Goal: Task Accomplishment & Management: Manage account settings

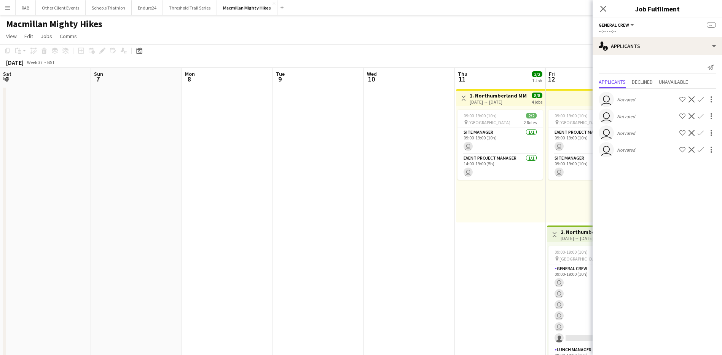
scroll to position [0, 295]
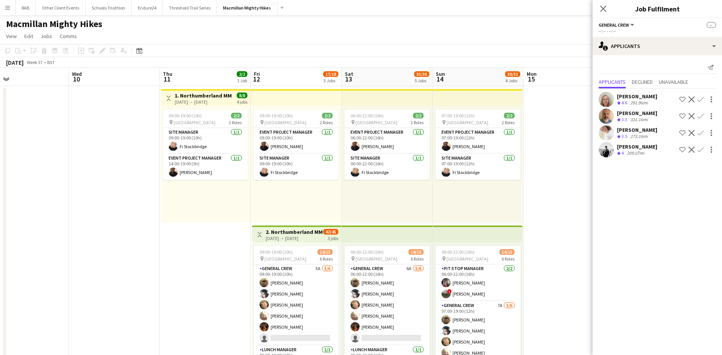
click at [633, 146] on div "[PERSON_NAME]" at bounding box center [637, 146] width 40 height 7
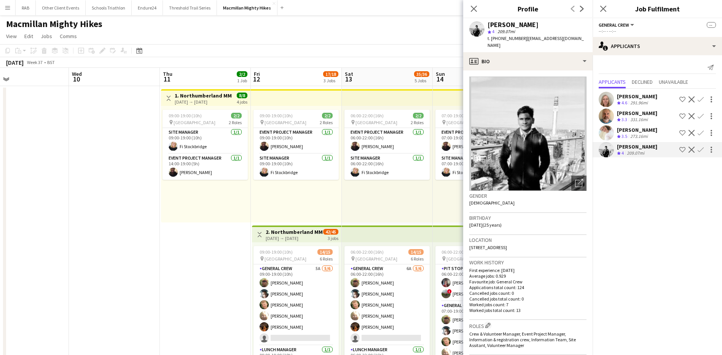
click at [637, 203] on mat-expansion-panel "users2 Applicants Send notification Applicants Declined Unavailable [PERSON_NAM…" at bounding box center [657, 205] width 129 height 300
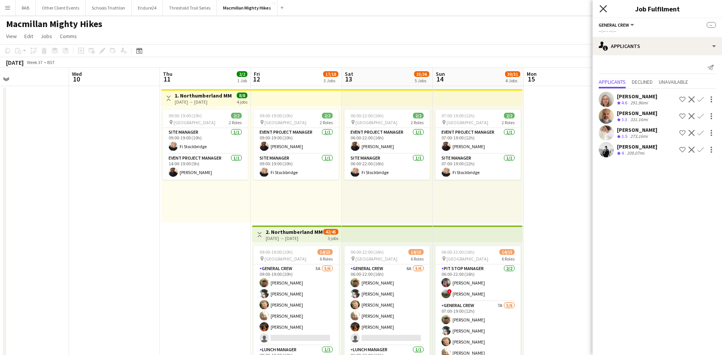
click at [602, 8] on icon "Close pop-in" at bounding box center [603, 8] width 7 height 7
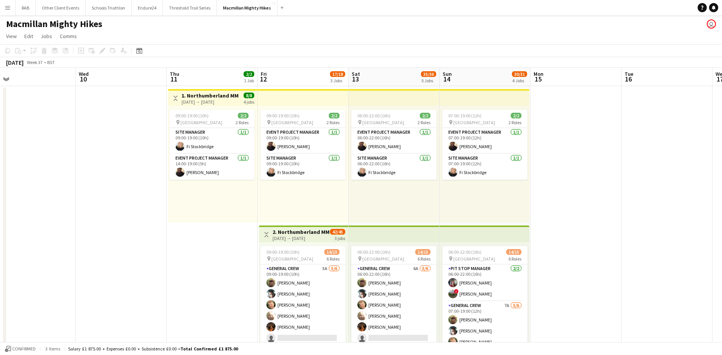
drag, startPoint x: 367, startPoint y: 74, endPoint x: 48, endPoint y: 75, distance: 319.4
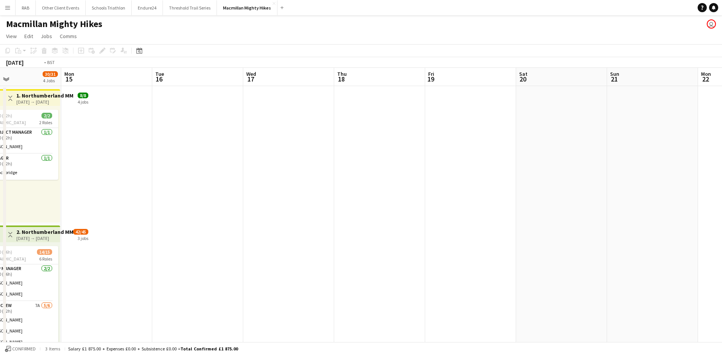
drag, startPoint x: 466, startPoint y: 69, endPoint x: 50, endPoint y: 69, distance: 416.0
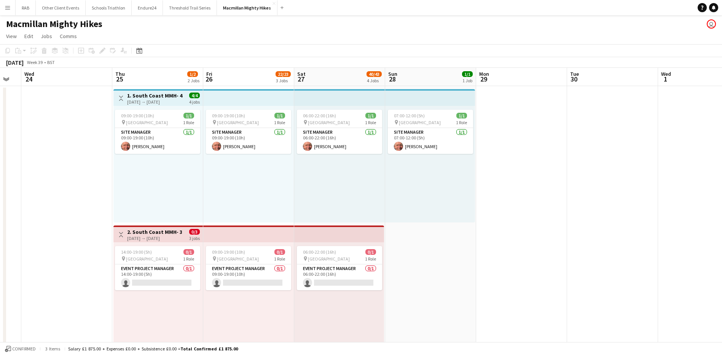
drag, startPoint x: 316, startPoint y: 68, endPoint x: 28, endPoint y: 68, distance: 288.1
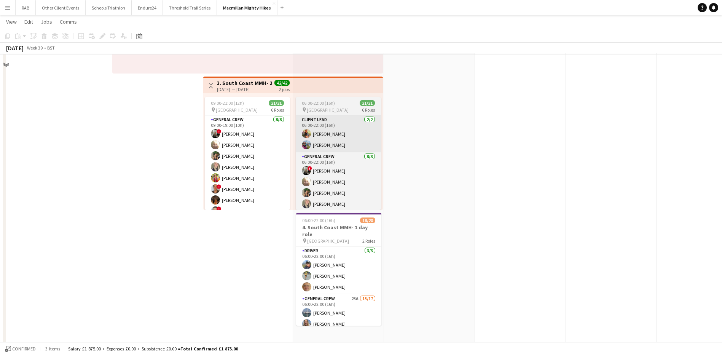
scroll to position [457, 0]
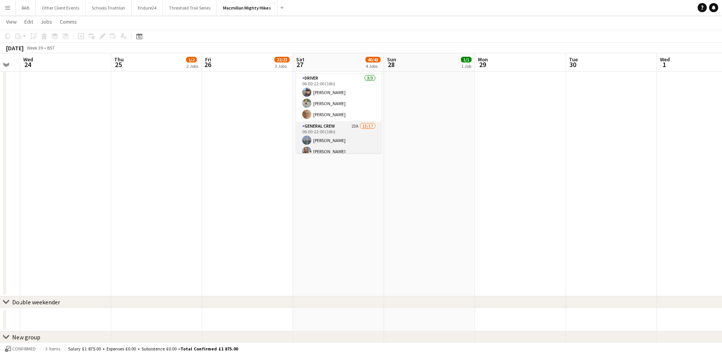
click at [325, 142] on app-card-role "General Crew 23A 15/17 06:00-22:00 (16h) [PERSON_NAME] [PERSON_NAME] [PERSON_NA…" at bounding box center [338, 223] width 85 height 203
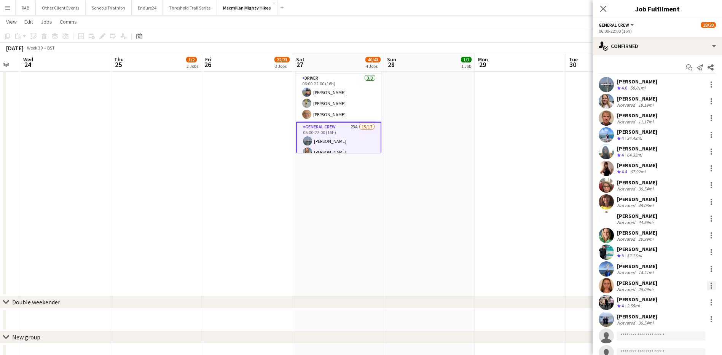
click at [707, 287] on div at bounding box center [711, 285] width 9 height 9
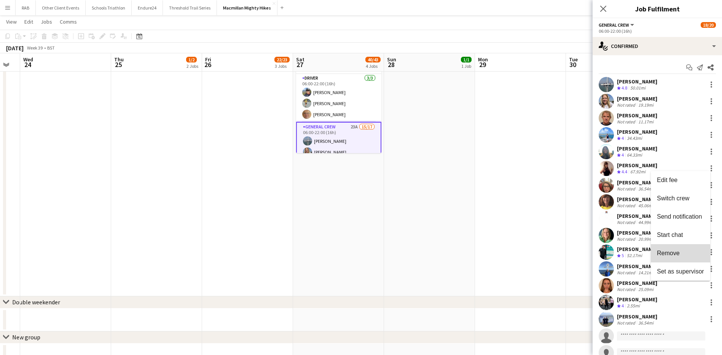
click at [668, 257] on span "Remove" at bounding box center [680, 253] width 47 height 7
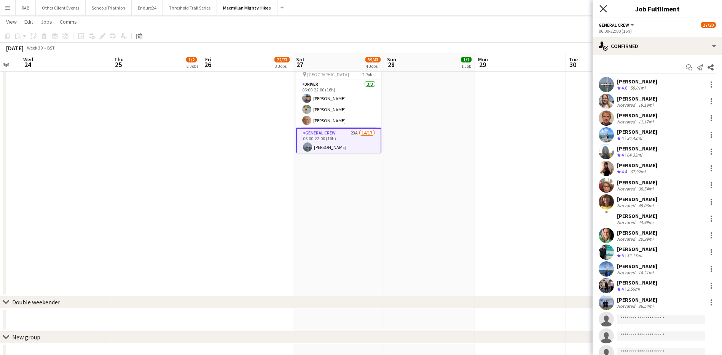
click at [604, 10] on icon at bounding box center [603, 8] width 7 height 7
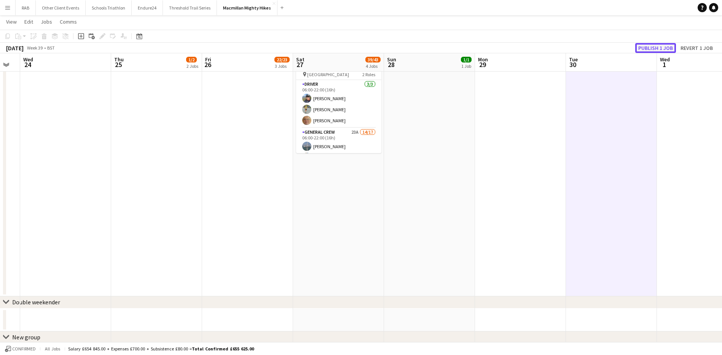
click at [642, 51] on button "Publish 1 job" at bounding box center [655, 48] width 41 height 10
click at [397, 307] on div "chevron-right Double weekender" at bounding box center [361, 302] width 722 height 12
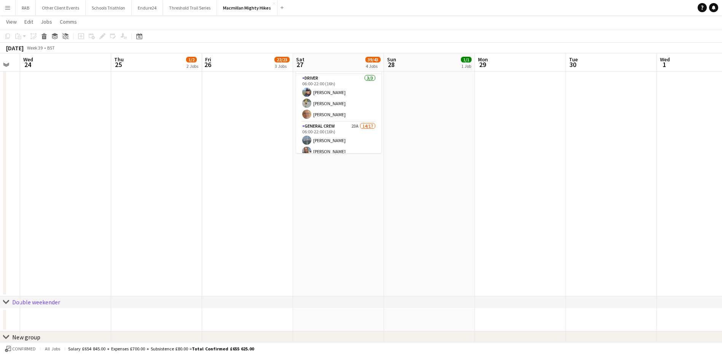
click at [397, 307] on div "chevron-right Double weekender" at bounding box center [361, 302] width 722 height 12
